Goal: Answer question/provide support: Answer question/provide support

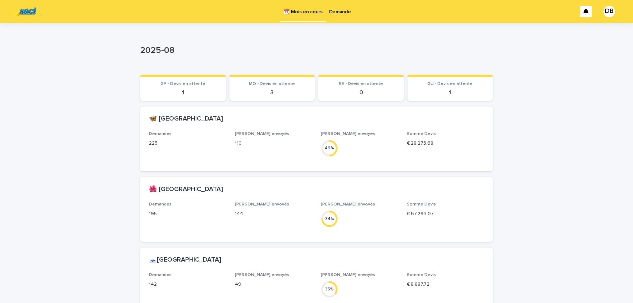
click at [336, 17] on link "Demande" at bounding box center [340, 11] width 28 height 22
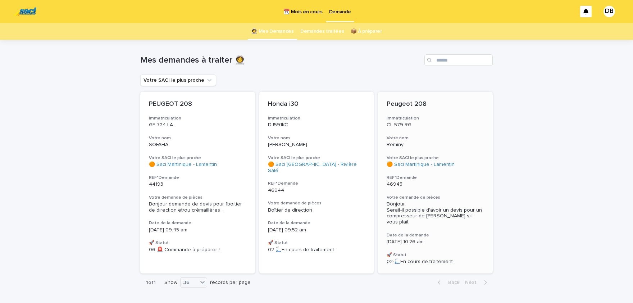
click at [415, 209] on span "Bonjour, Serait-il possible d'avoir un devis pour un compresseur de [PERSON_NAM…" at bounding box center [435, 212] width 97 height 23
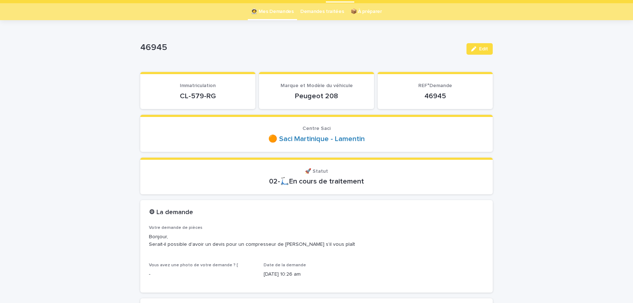
scroll to position [59, 0]
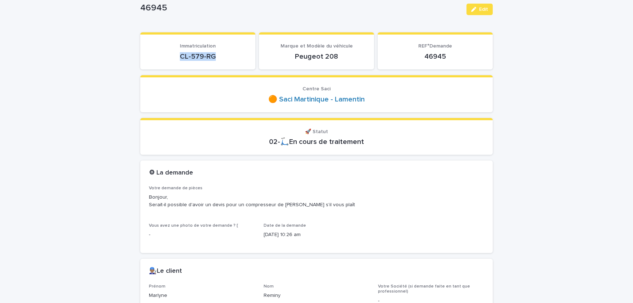
drag, startPoint x: 215, startPoint y: 55, endPoint x: 178, endPoint y: 58, distance: 37.5
click at [178, 58] on p "CL-579-RG" at bounding box center [198, 56] width 98 height 9
copy p "CL-579-RG"
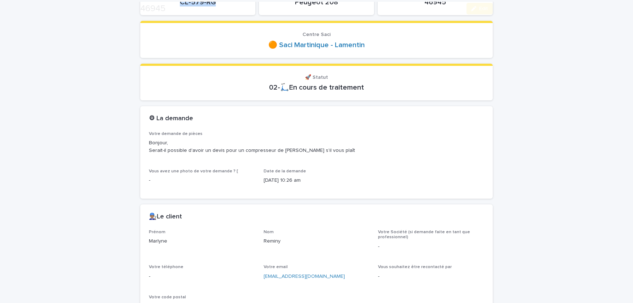
scroll to position [208, 0]
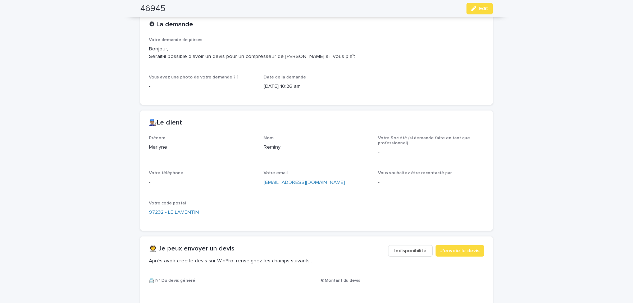
click at [162, 146] on p "Marlyne" at bounding box center [202, 148] width 106 height 8
copy p "Marlyne"
click at [269, 148] on p "Reminy" at bounding box center [317, 148] width 106 height 8
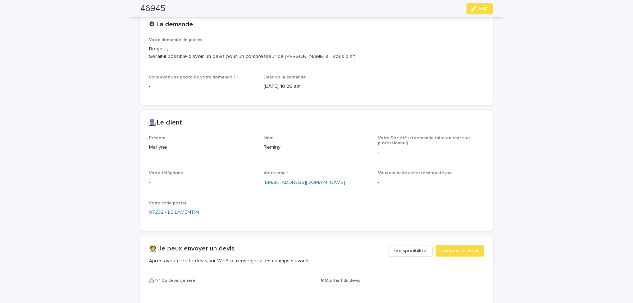
copy p "Reminy"
click at [480, 6] on button "Edit" at bounding box center [480, 9] width 26 height 12
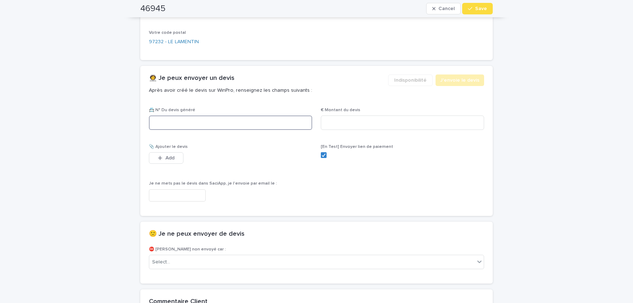
click at [223, 122] on input at bounding box center [230, 122] width 163 height 14
paste input "********"
type input "********"
click at [386, 119] on input at bounding box center [402, 122] width 163 height 14
paste input "*****"
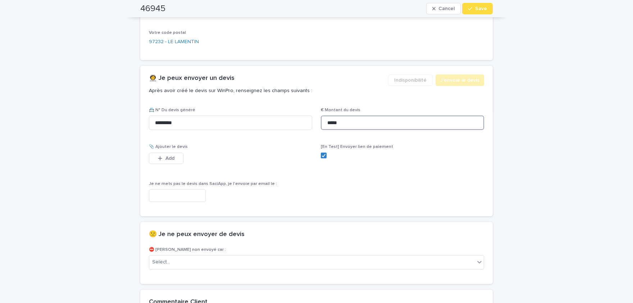
scroll to position [384, 0]
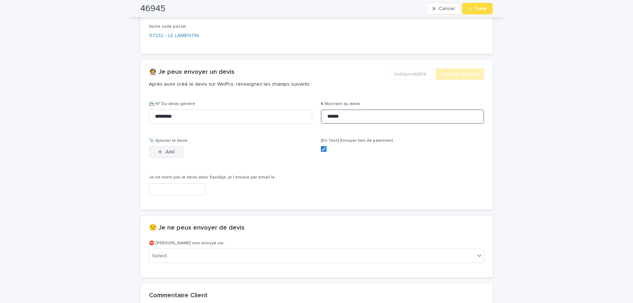
type input "******"
click at [176, 150] on button "Add" at bounding box center [166, 152] width 35 height 12
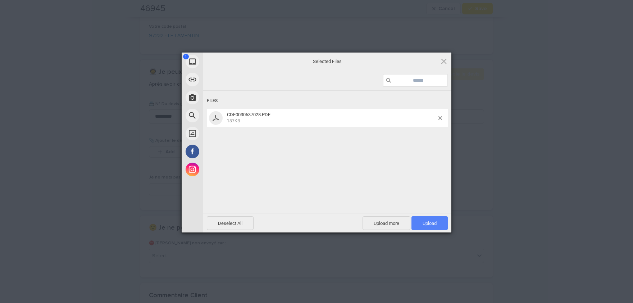
click at [431, 224] on span "Upload 1" at bounding box center [430, 223] width 14 height 5
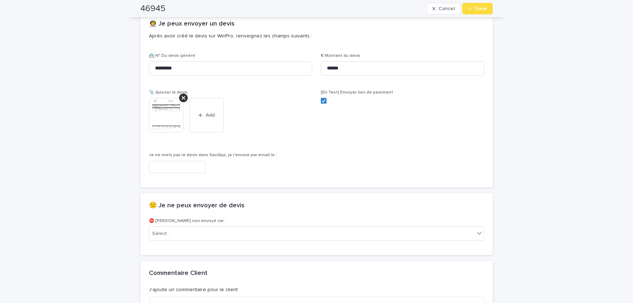
scroll to position [502, 0]
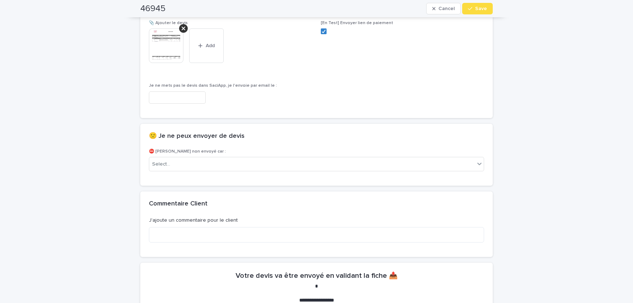
click at [167, 50] on img at bounding box center [166, 45] width 35 height 35
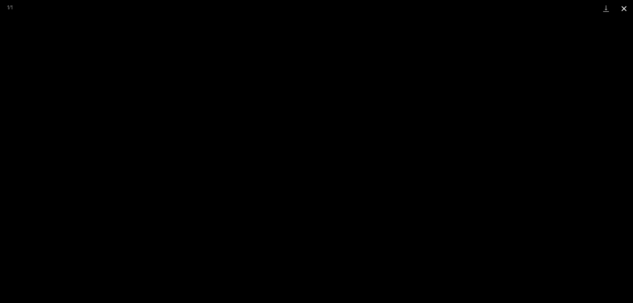
click at [627, 9] on button "Close gallery" at bounding box center [624, 8] width 18 height 17
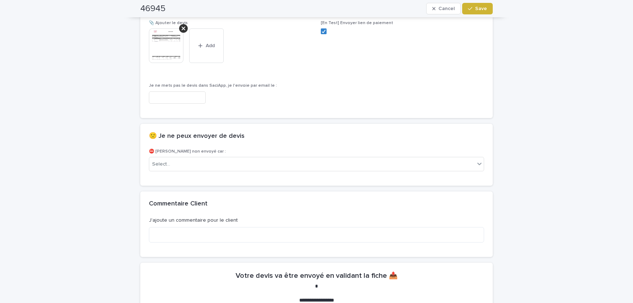
click at [484, 10] on span "Save" at bounding box center [481, 8] width 12 height 5
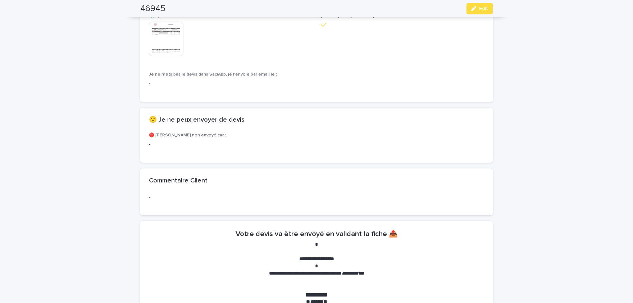
scroll to position [481, 0]
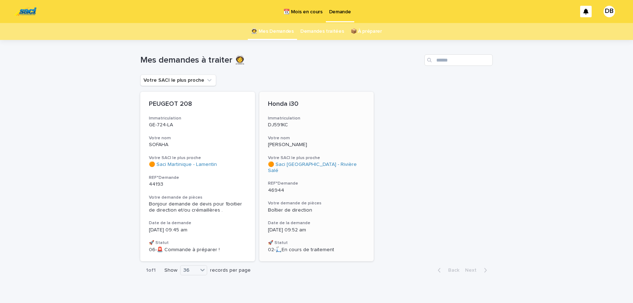
click at [345, 174] on div "Honda i30 Immatriculation DJ591KC Votre nom Salomon Votre SACI le plus proche 🟠…" at bounding box center [316, 176] width 115 height 169
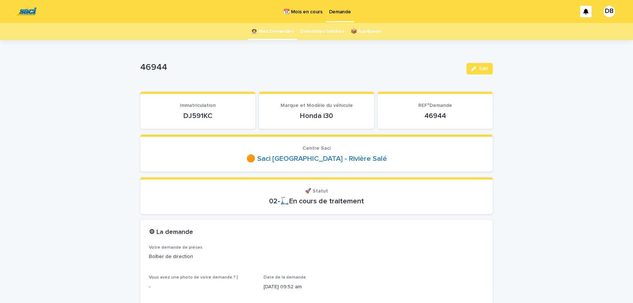
click at [200, 115] on p "DJ591KC" at bounding box center [198, 116] width 98 height 9
copy p "DJ591KC"
click at [486, 70] on span "Edit" at bounding box center [483, 68] width 9 height 5
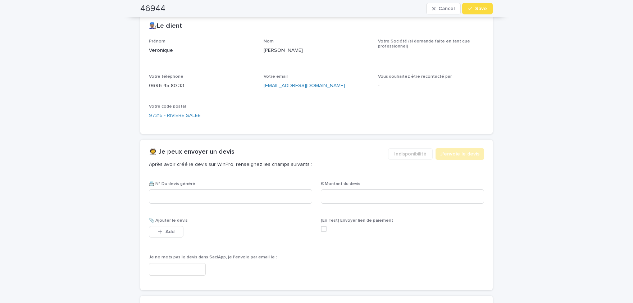
scroll to position [475, 0]
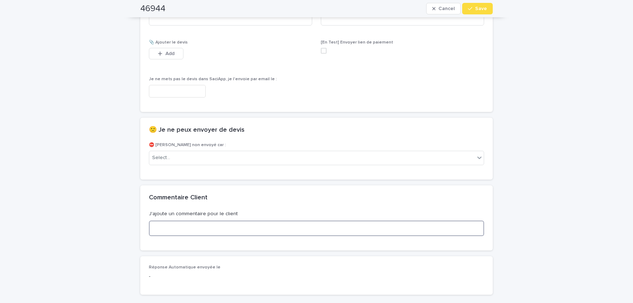
click at [241, 229] on textarea at bounding box center [316, 228] width 335 height 15
type textarea "**********"
click at [244, 158] on div "Select..." at bounding box center [312, 158] width 326 height 12
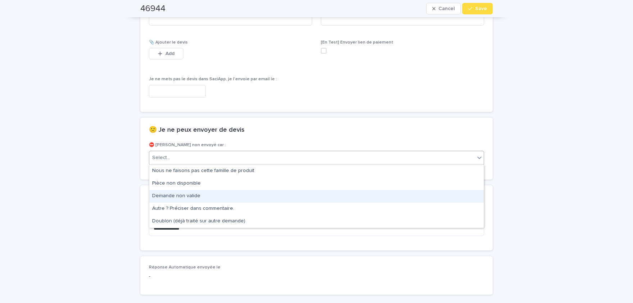
click at [226, 198] on div "Demande non valide" at bounding box center [316, 196] width 335 height 13
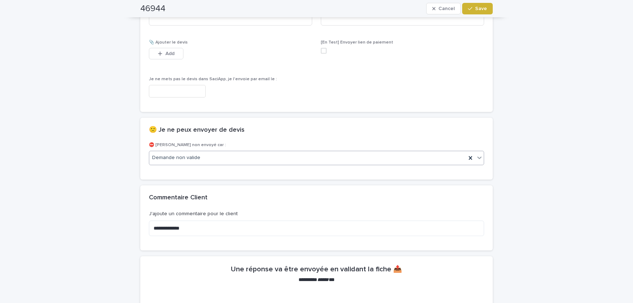
click at [484, 11] on button "Save" at bounding box center [477, 9] width 31 height 12
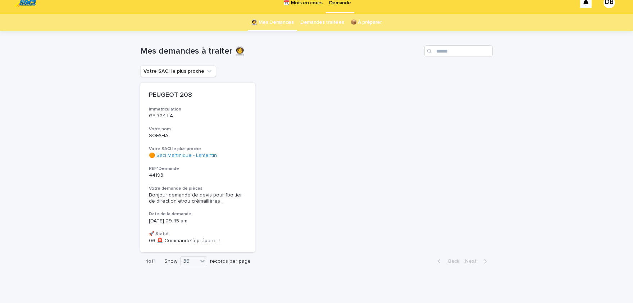
scroll to position [12, 0]
